Goal: Contribute content: Add original content to the website for others to see

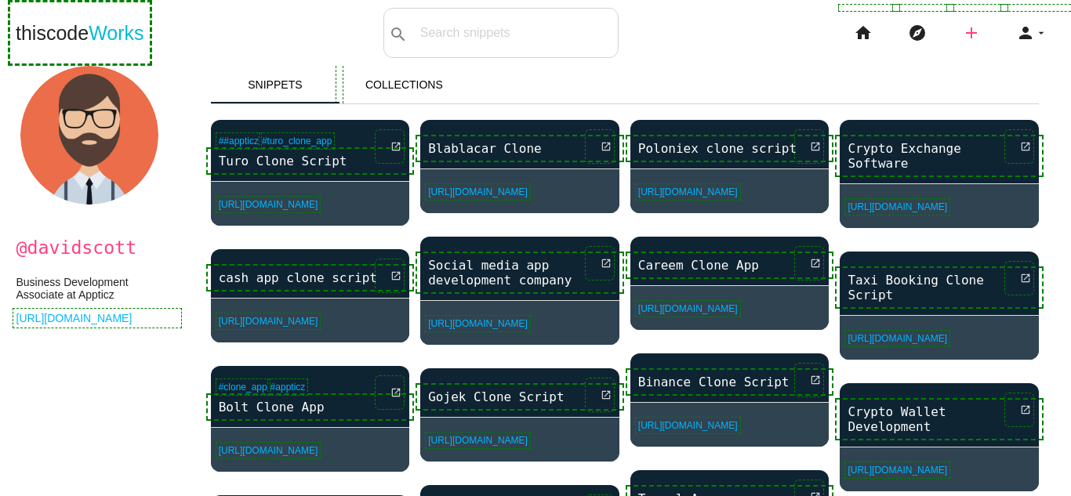
click at [641, 33] on icon "add" at bounding box center [971, 33] width 19 height 50
click at [641, 72] on link "link Link" at bounding box center [1005, 67] width 110 height 39
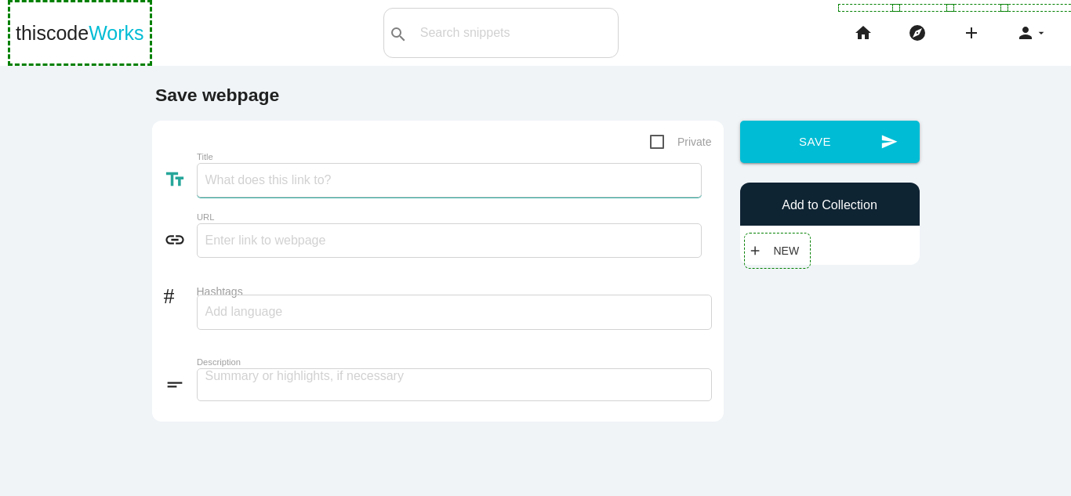
click at [340, 182] on input "Title" at bounding box center [449, 180] width 505 height 35
paste input "iGaming Software Development Company"
type input "iGaming Software Development Company"
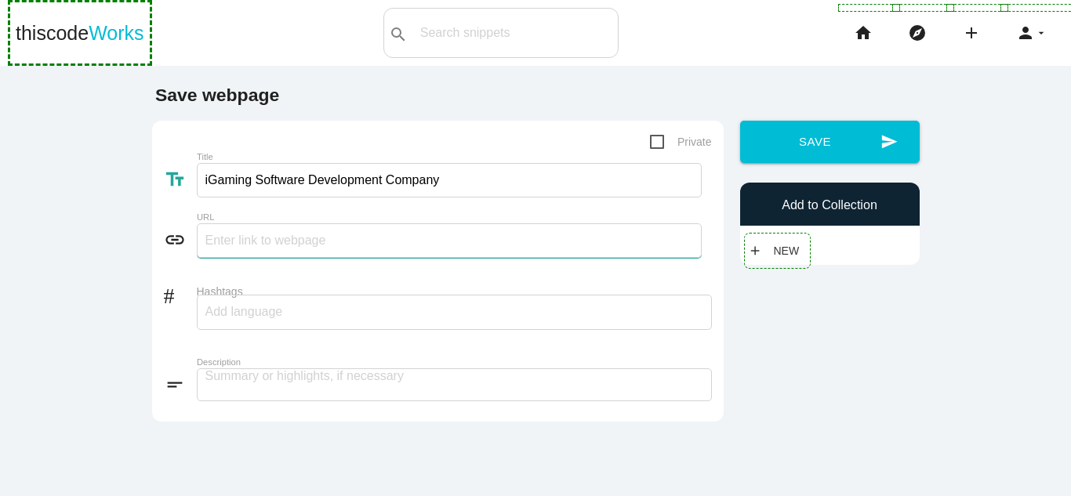
click at [321, 235] on input "text" at bounding box center [449, 240] width 505 height 35
click at [291, 242] on input "text" at bounding box center [449, 240] width 505 height 35
paste input "[URL][DOMAIN_NAME]"
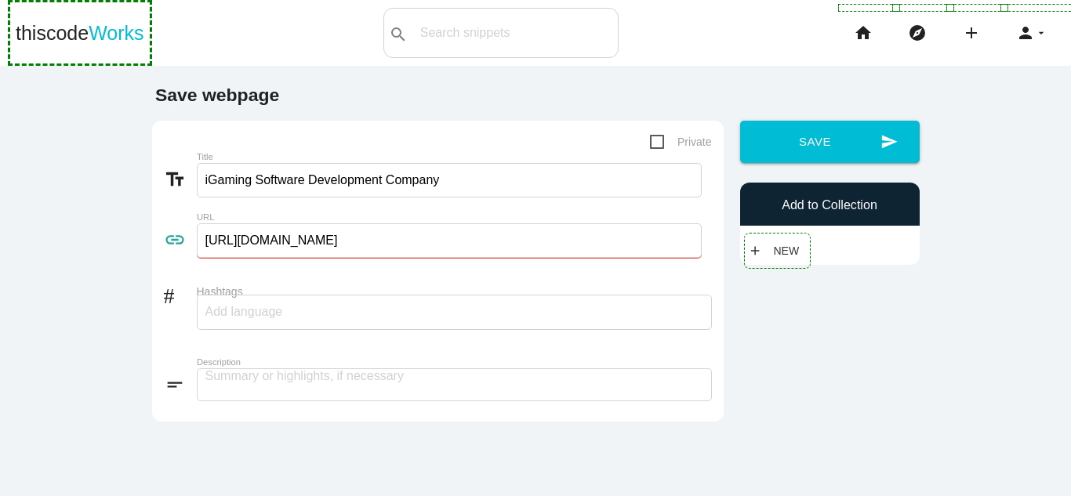
type input "[URL][DOMAIN_NAME]"
click at [277, 319] on input "Hashtags" at bounding box center [252, 312] width 94 height 33
type input "Maticz"
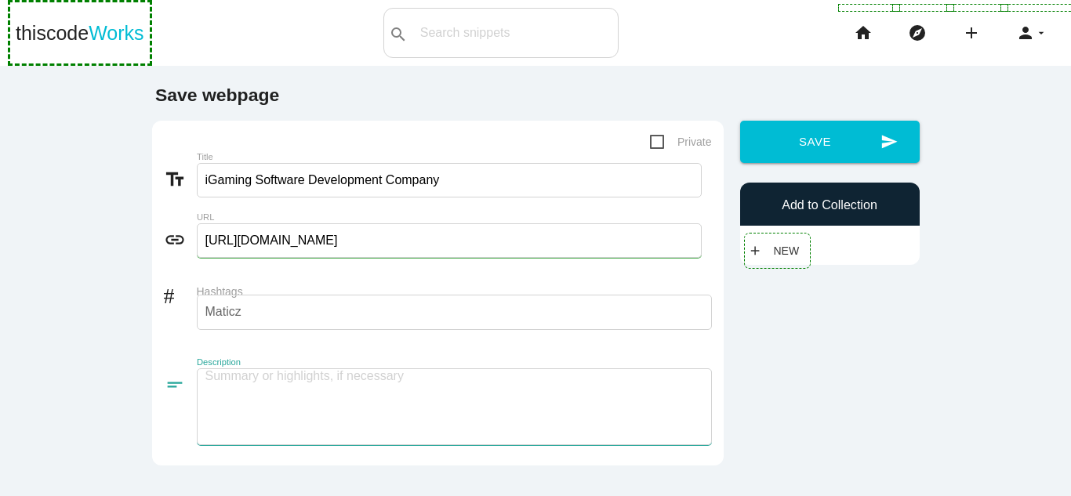
click at [345, 381] on textarea at bounding box center [454, 407] width 515 height 77
paste textarea "An iGaming Software Development Company enables businesses to create dynamic, s…"
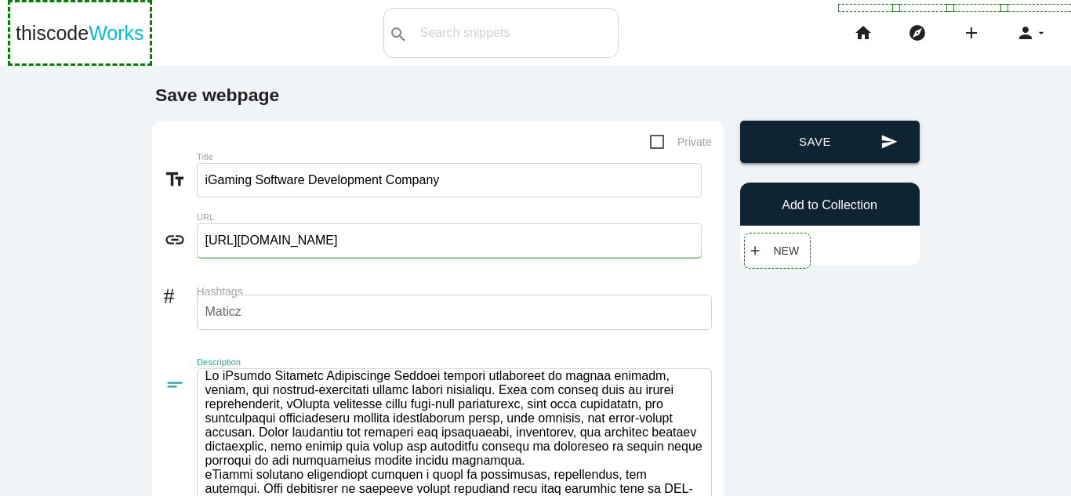
type textarea "An iGaming Software Development Company enables businesses to create dynamic, s…"
click at [845, 137] on button "send Save" at bounding box center [830, 142] width 180 height 42
